Goal: Find specific page/section: Find specific page/section

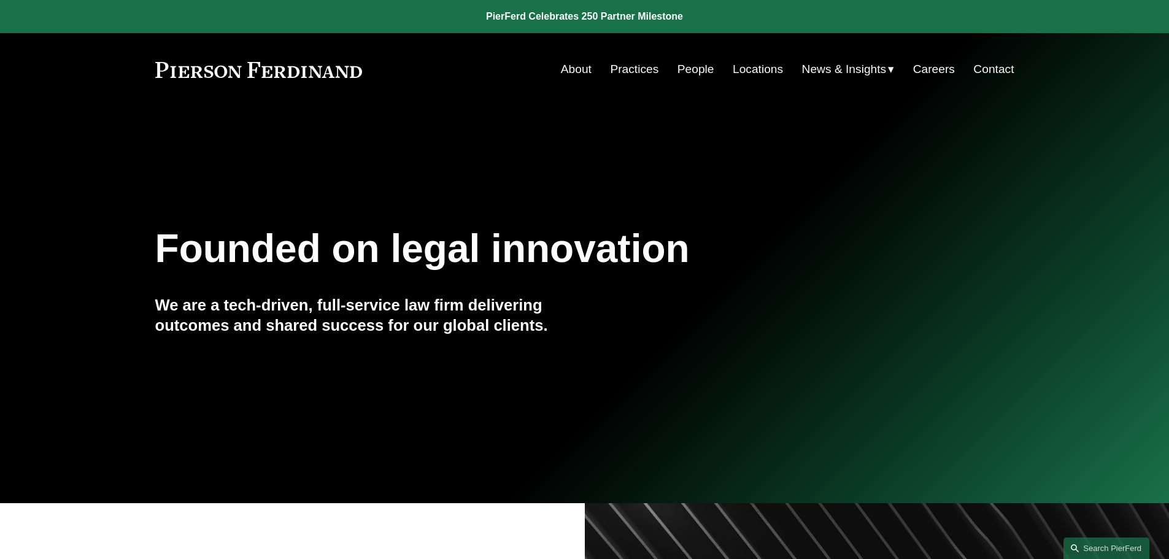
click at [689, 71] on link "People" at bounding box center [696, 69] width 37 height 23
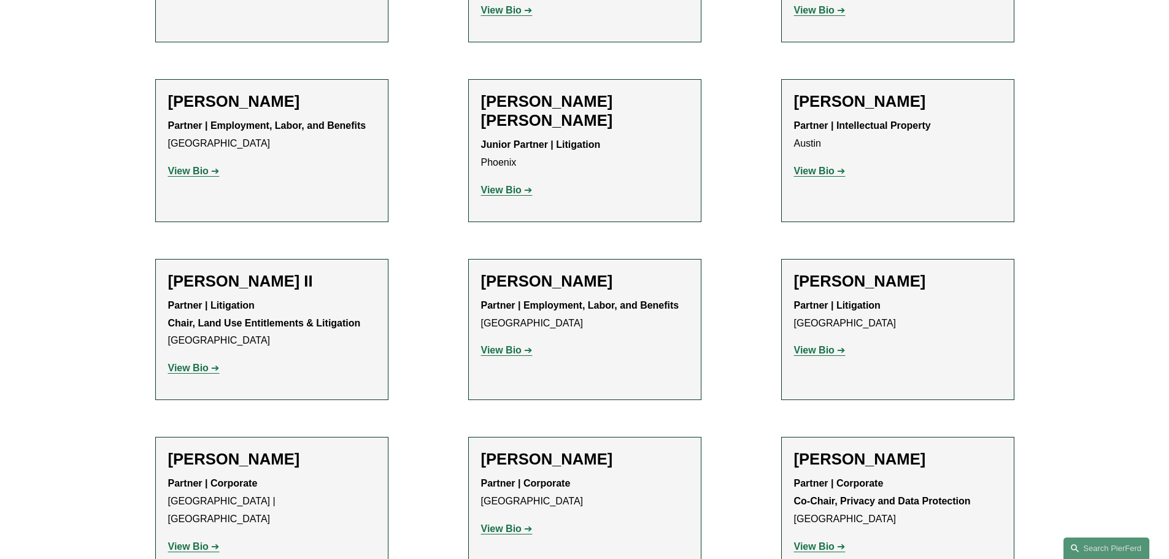
scroll to position [1289, 0]
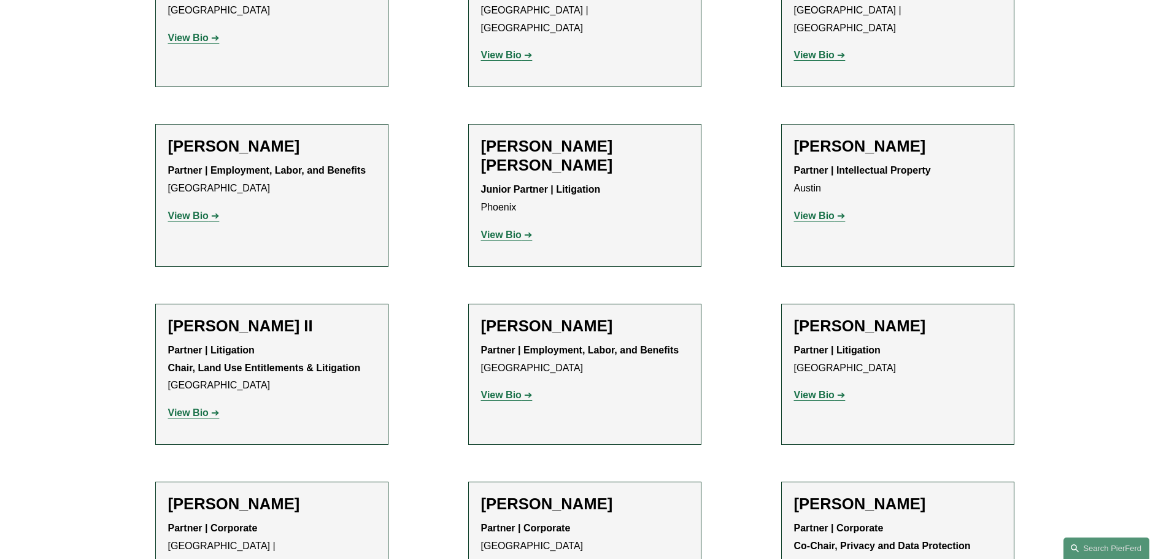
click at [831, 390] on strong "View Bio" at bounding box center [814, 395] width 41 height 10
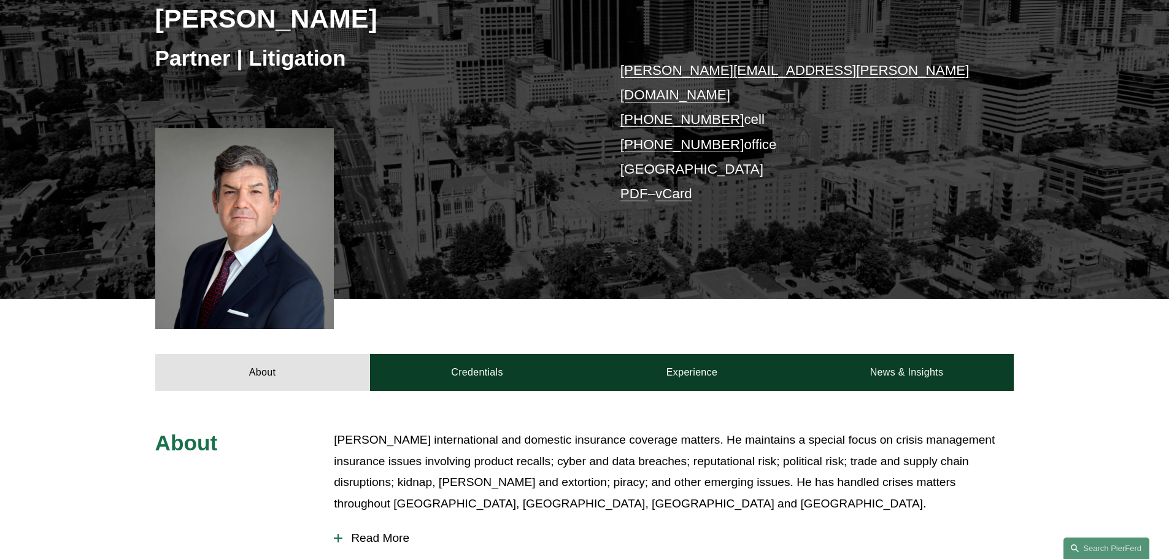
scroll to position [307, 0]
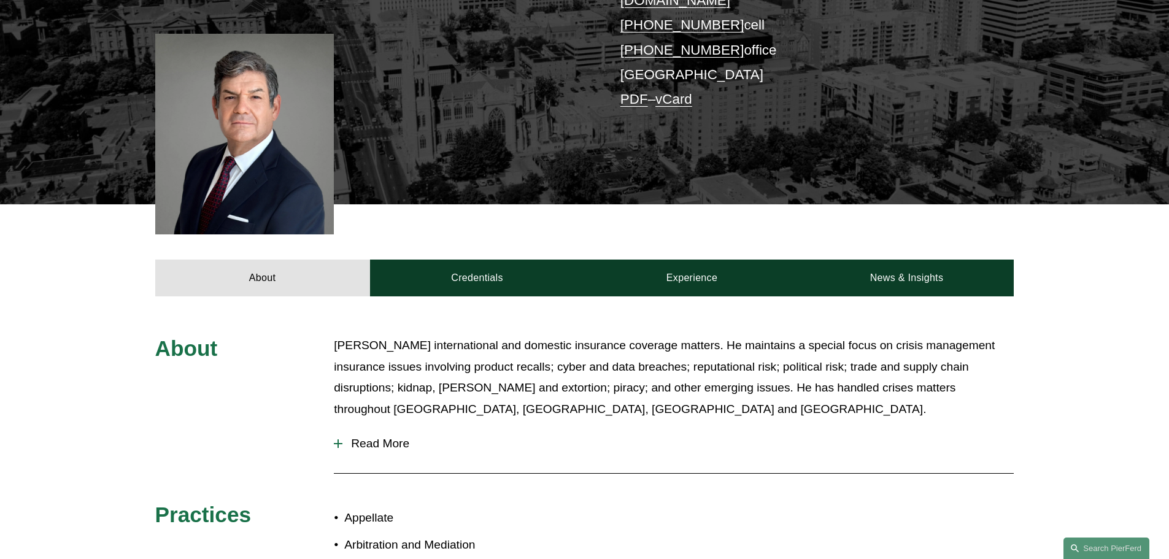
click at [504, 355] on p "Joe handles international and domestic insurance coverage matters. He maintains…" at bounding box center [674, 377] width 680 height 85
click at [390, 204] on div "About Credentials Experience News & Insights" at bounding box center [584, 250] width 1169 height 92
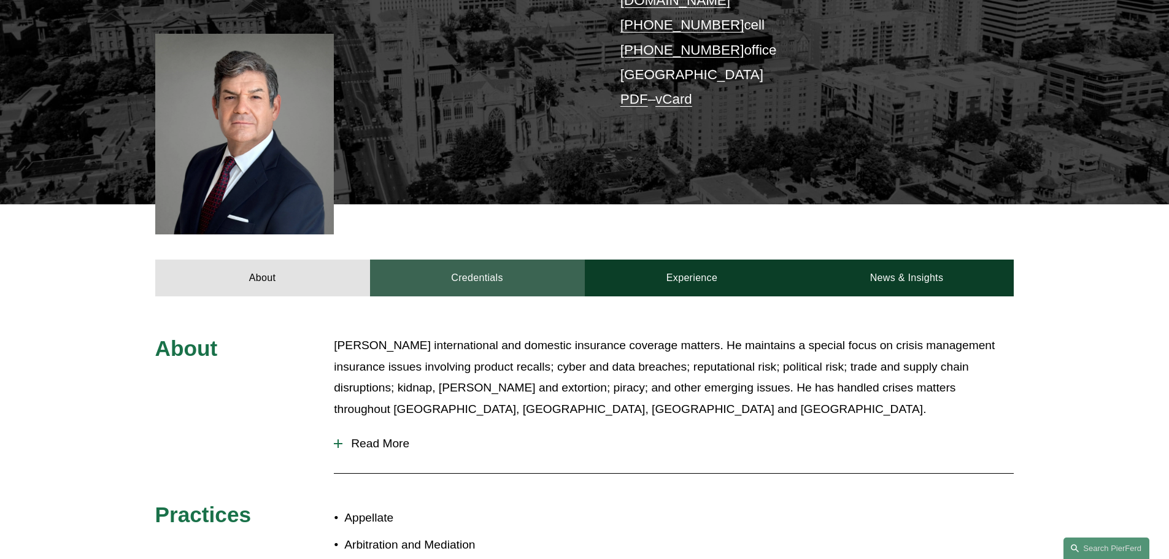
click at [436, 260] on link "Credentials" at bounding box center [477, 278] width 215 height 37
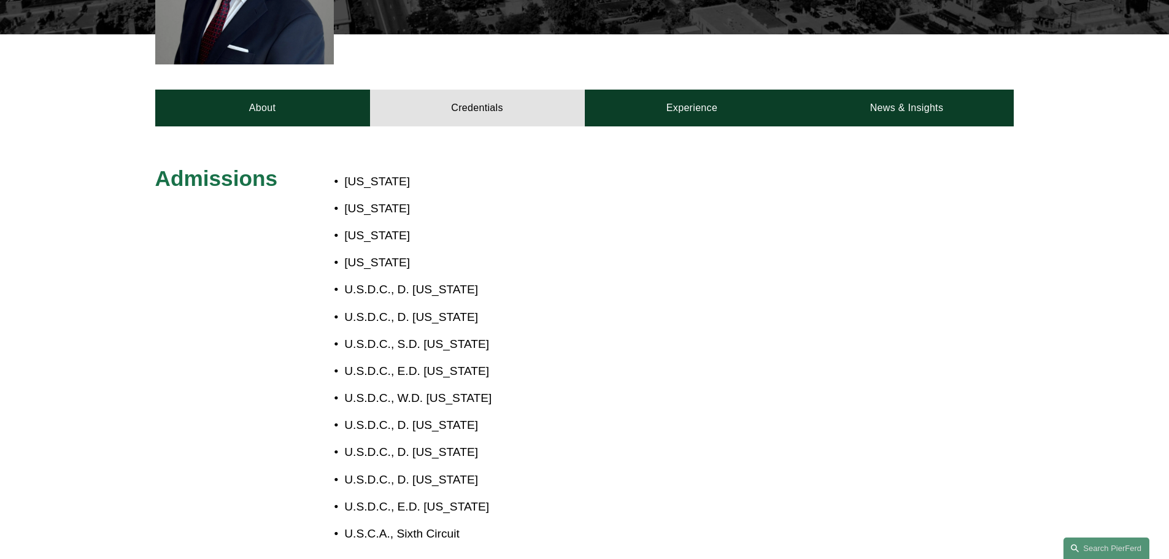
scroll to position [0, 0]
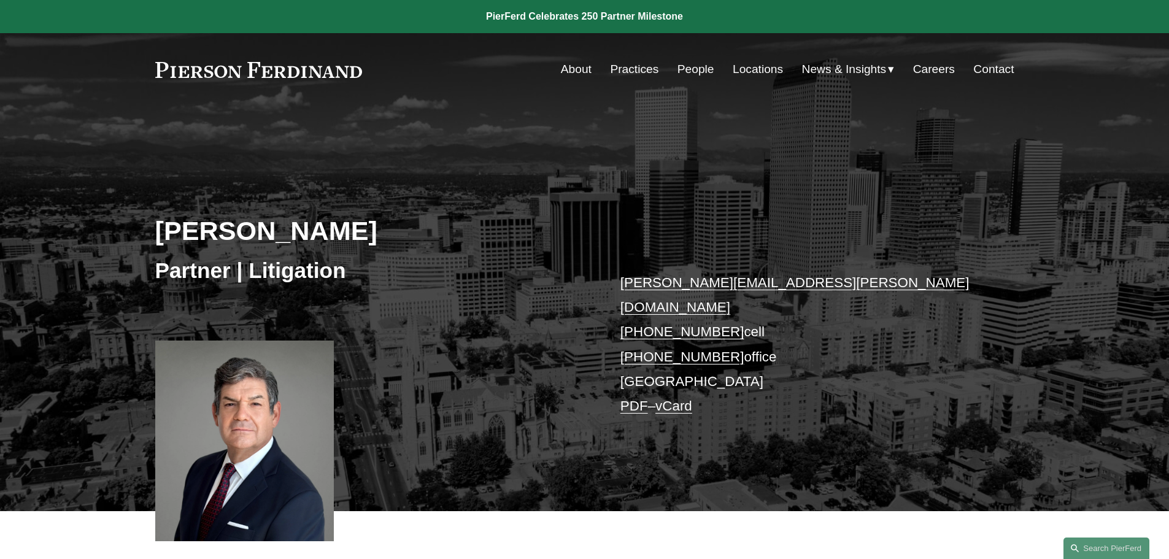
click at [472, 354] on div "Joseph F. Bermudez Partner | Litigation joseph.bermudez@pierferd.com +1.303.547…" at bounding box center [584, 326] width 1169 height 370
click at [763, 71] on link "Locations" at bounding box center [758, 69] width 50 height 23
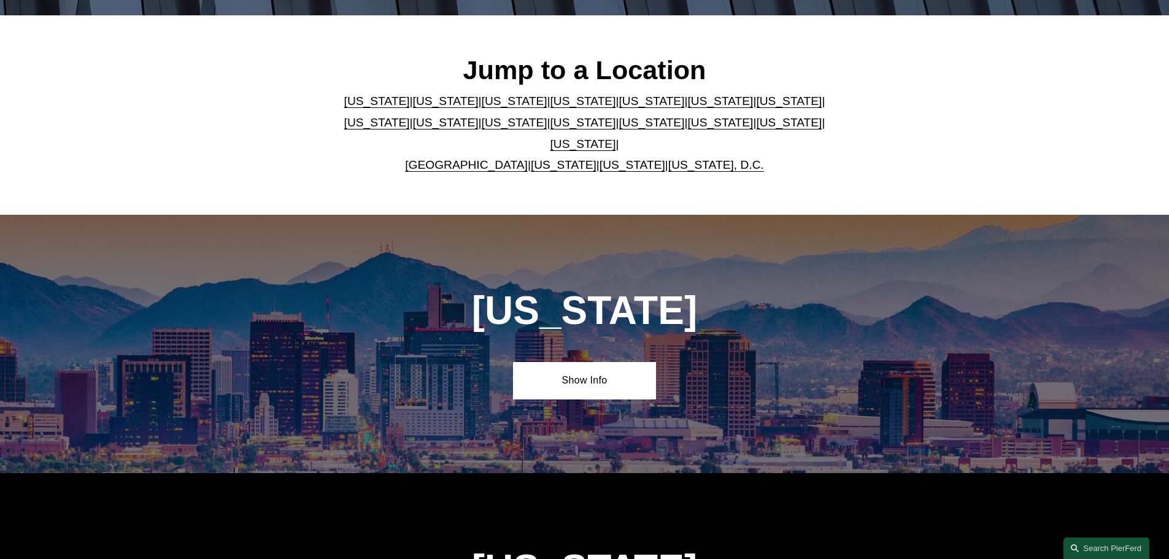
scroll to position [368, 0]
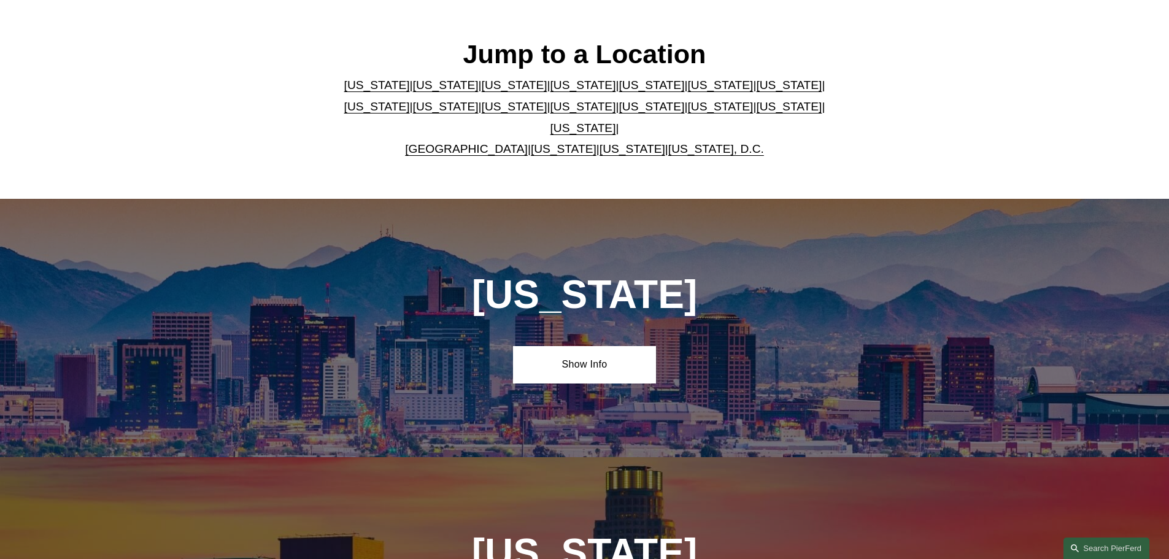
click at [758, 182] on div "Jump to a Location Arizona | California | Colorado | Delaware | Florida | Georg…" at bounding box center [584, 98] width 1169 height 199
click at [482, 91] on link "[US_STATE]" at bounding box center [515, 85] width 66 height 13
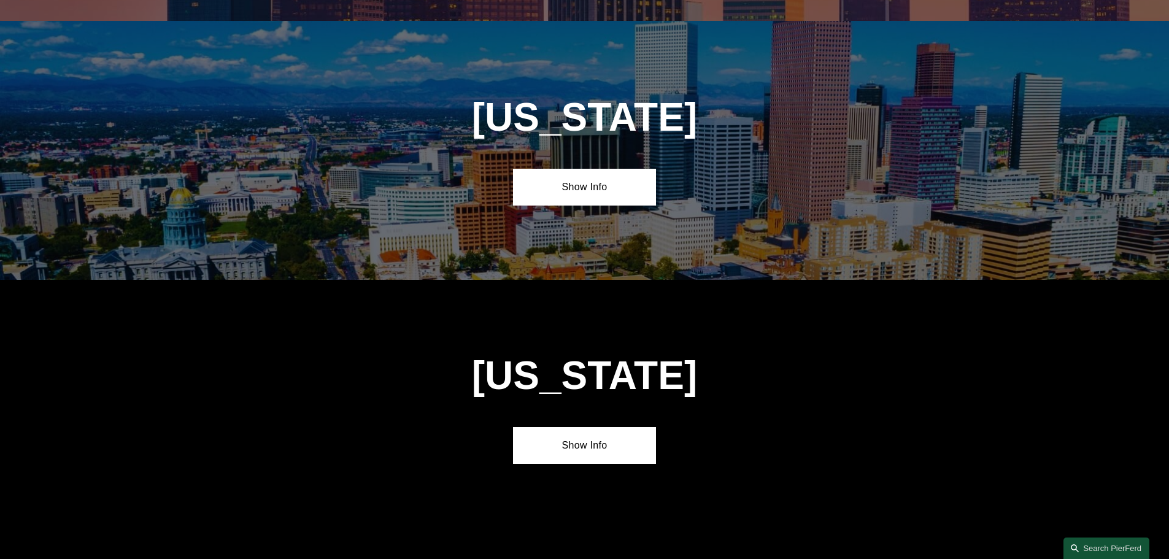
scroll to position [1074, 0]
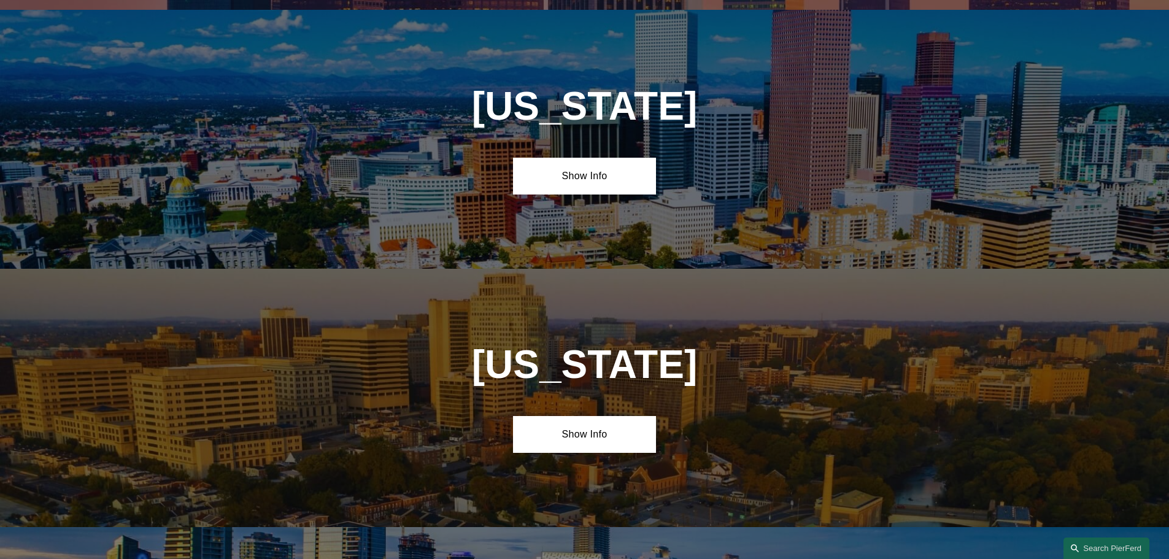
click at [567, 147] on div "Colorado Show Info" at bounding box center [584, 139] width 1169 height 258
click at [566, 165] on link "Show Info" at bounding box center [584, 176] width 143 height 37
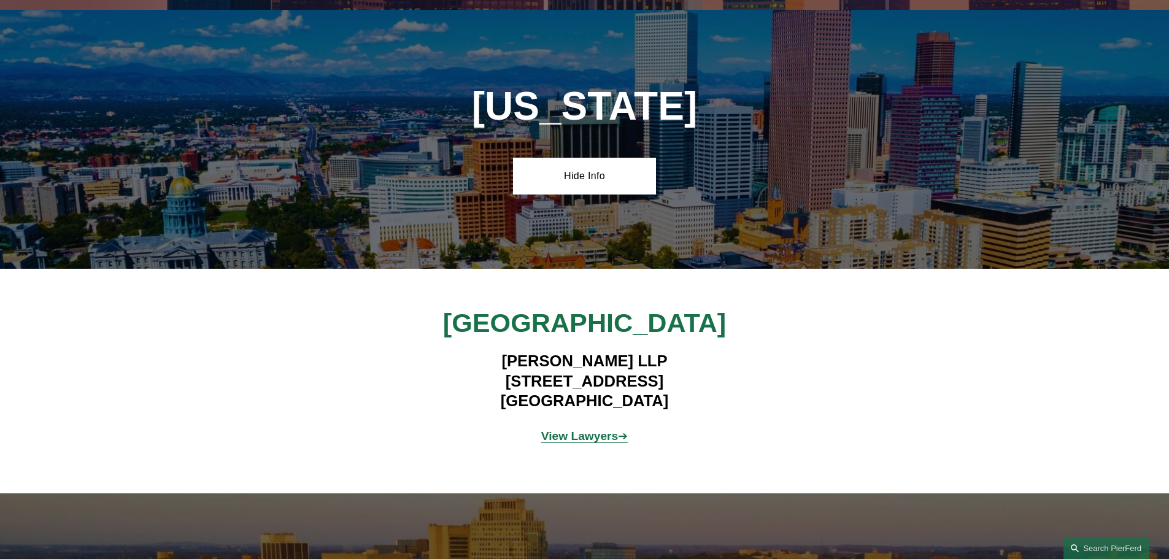
click at [616, 430] on span "View Lawyers ➔" at bounding box center [584, 436] width 87 height 13
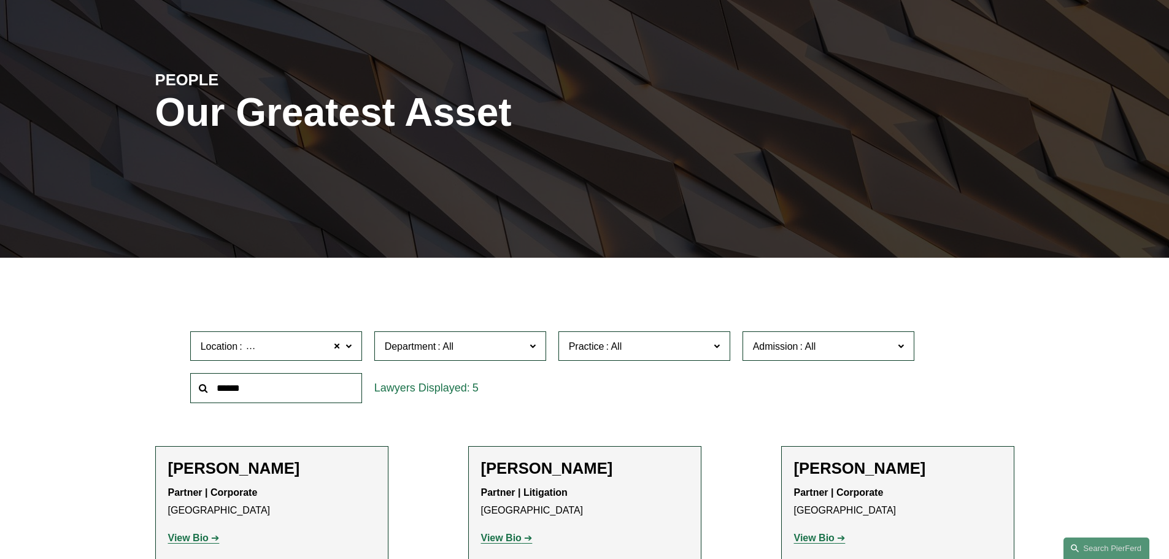
scroll to position [368, 0]
